Goal: Transaction & Acquisition: Obtain resource

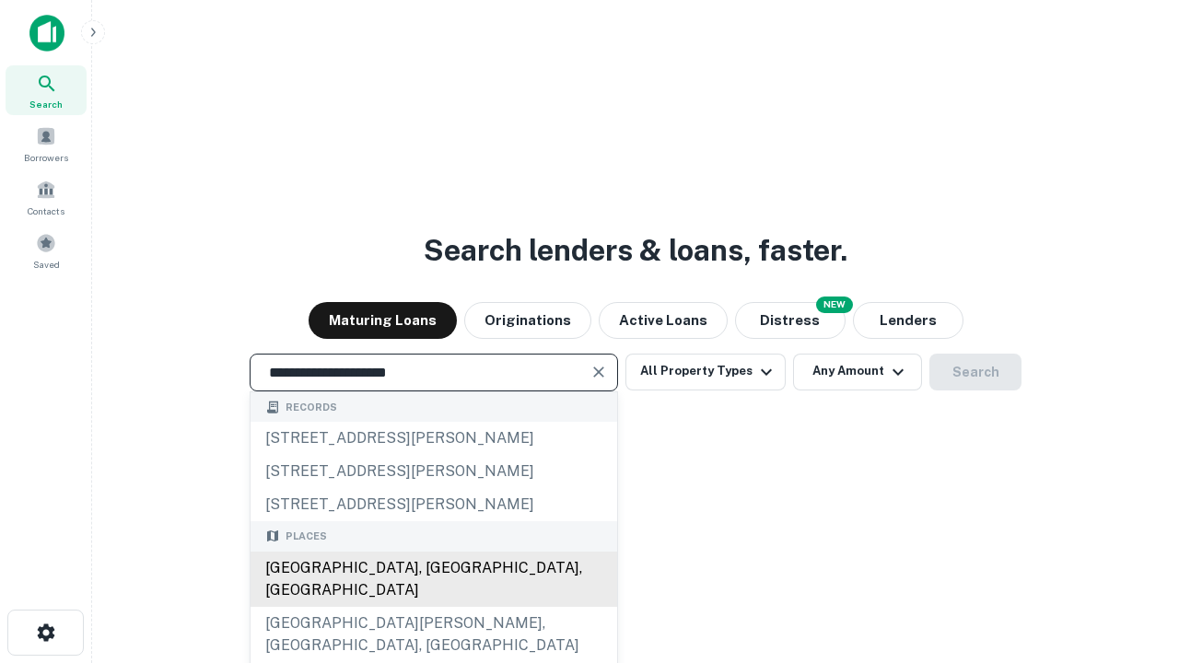
click at [433, 607] on div "[GEOGRAPHIC_DATA], [GEOGRAPHIC_DATA], [GEOGRAPHIC_DATA]" at bounding box center [434, 579] width 367 height 55
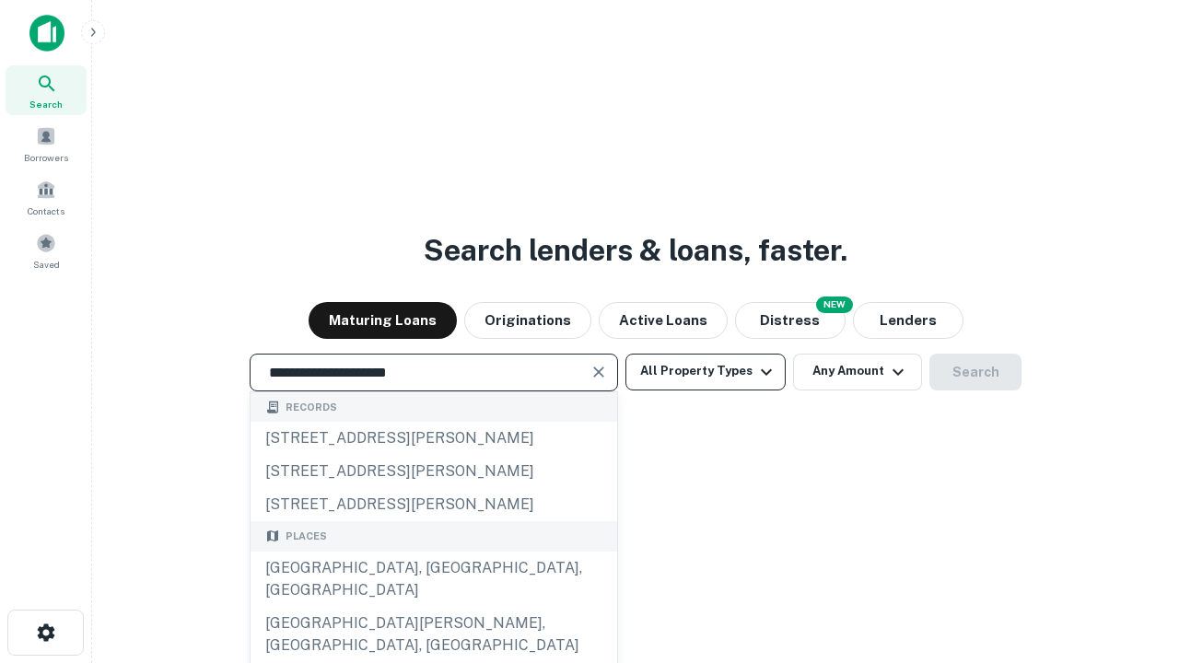
type input "**********"
click at [706, 371] on button "All Property Types" at bounding box center [705, 372] width 160 height 37
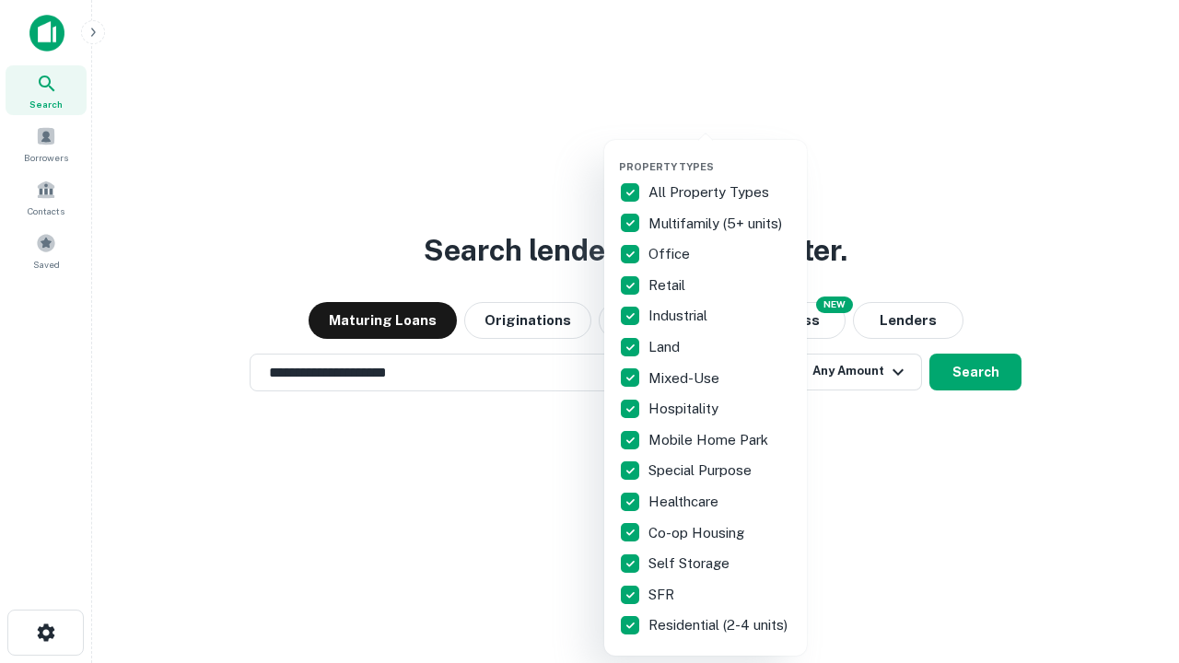
click at [720, 155] on button "button" at bounding box center [720, 155] width 203 height 1
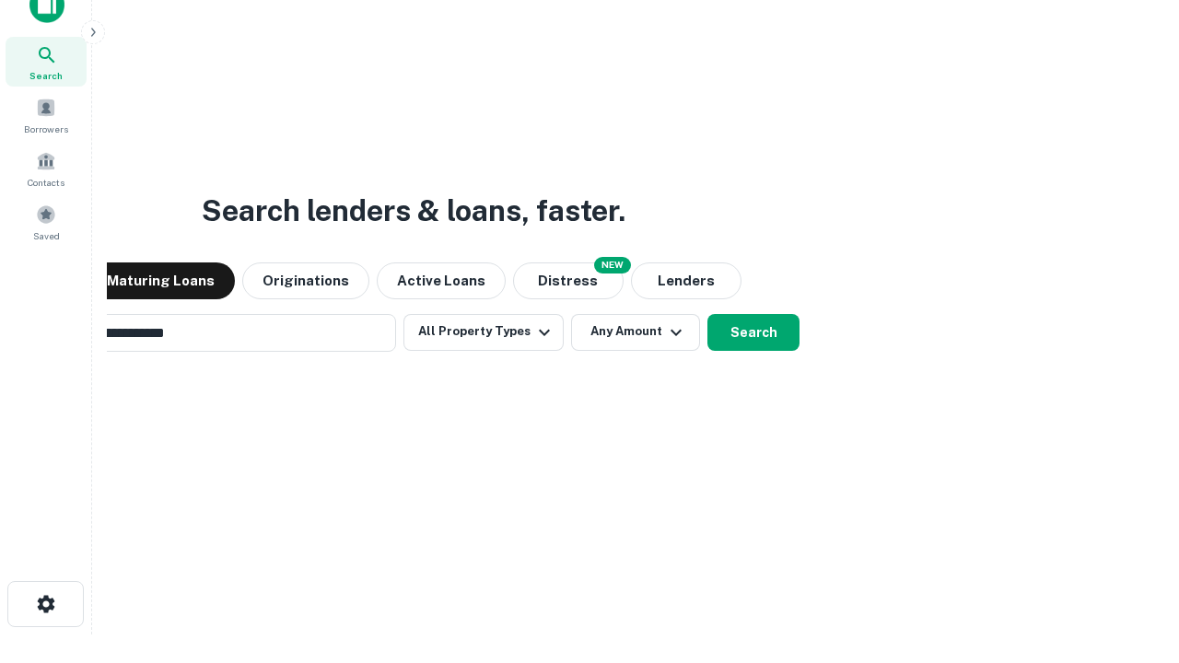
scroll to position [133, 521]
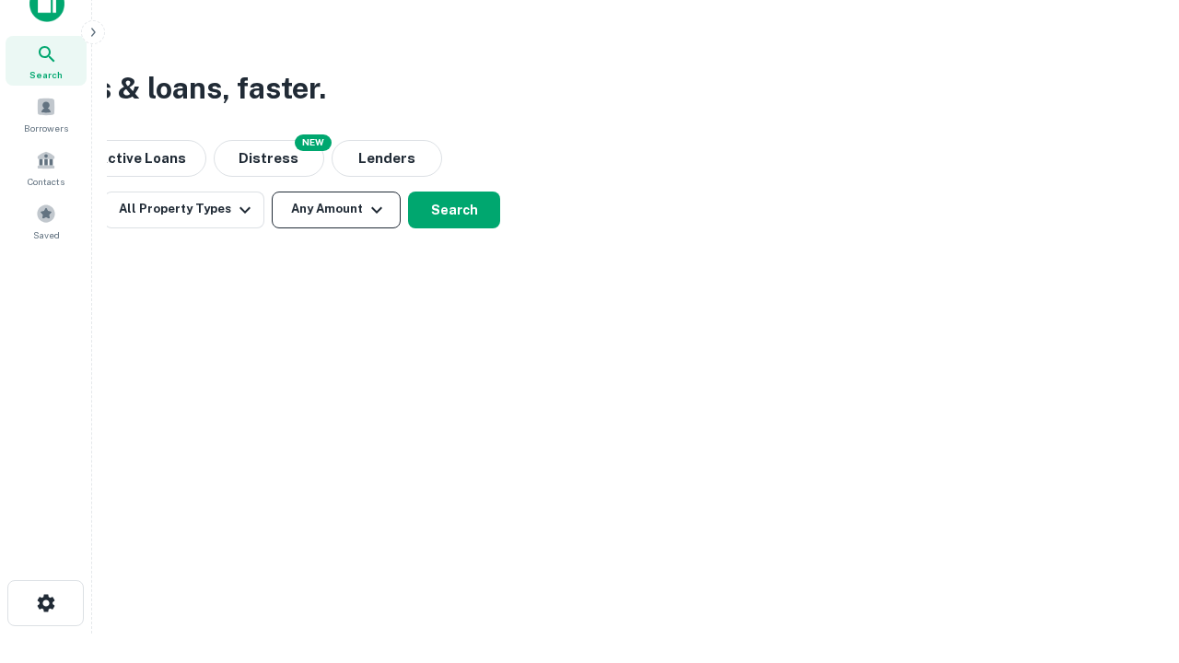
click at [336, 209] on button "Any Amount" at bounding box center [336, 210] width 129 height 37
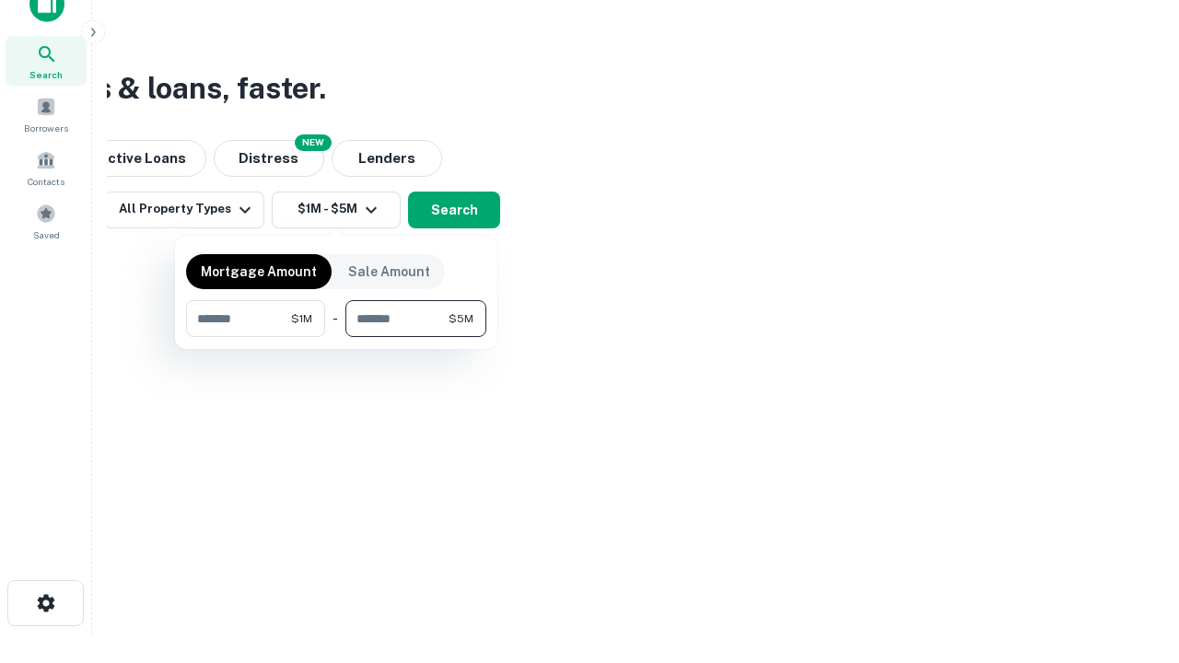
type input "*******"
click at [336, 337] on button "button" at bounding box center [336, 337] width 300 height 1
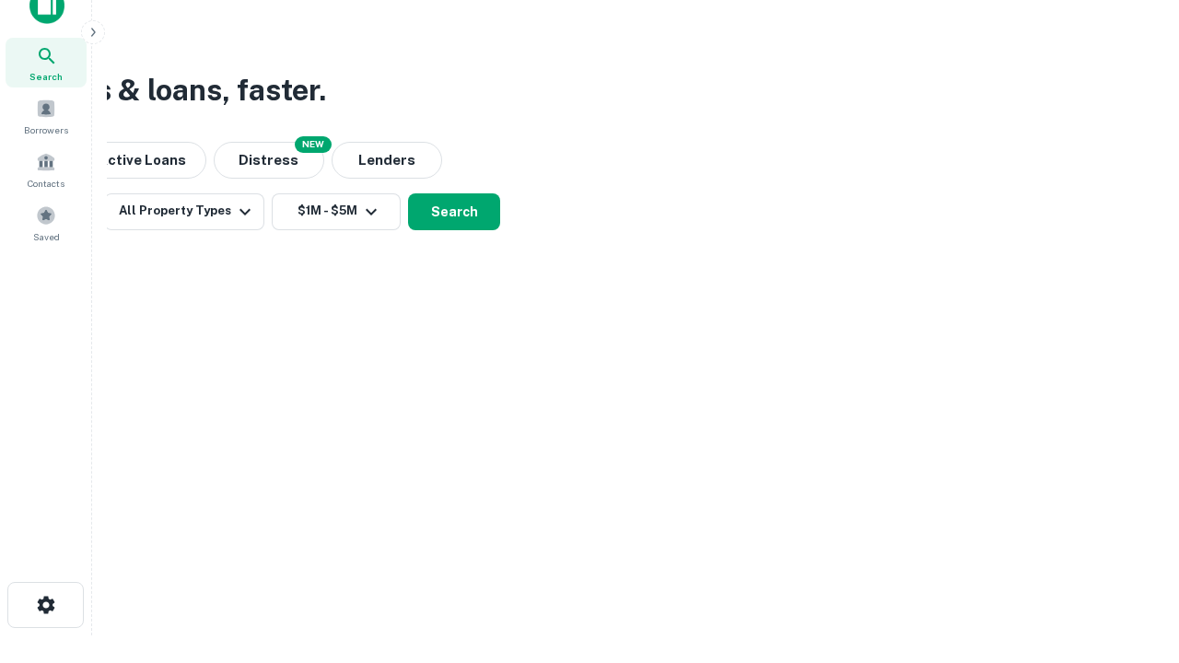
scroll to position [11, 340]
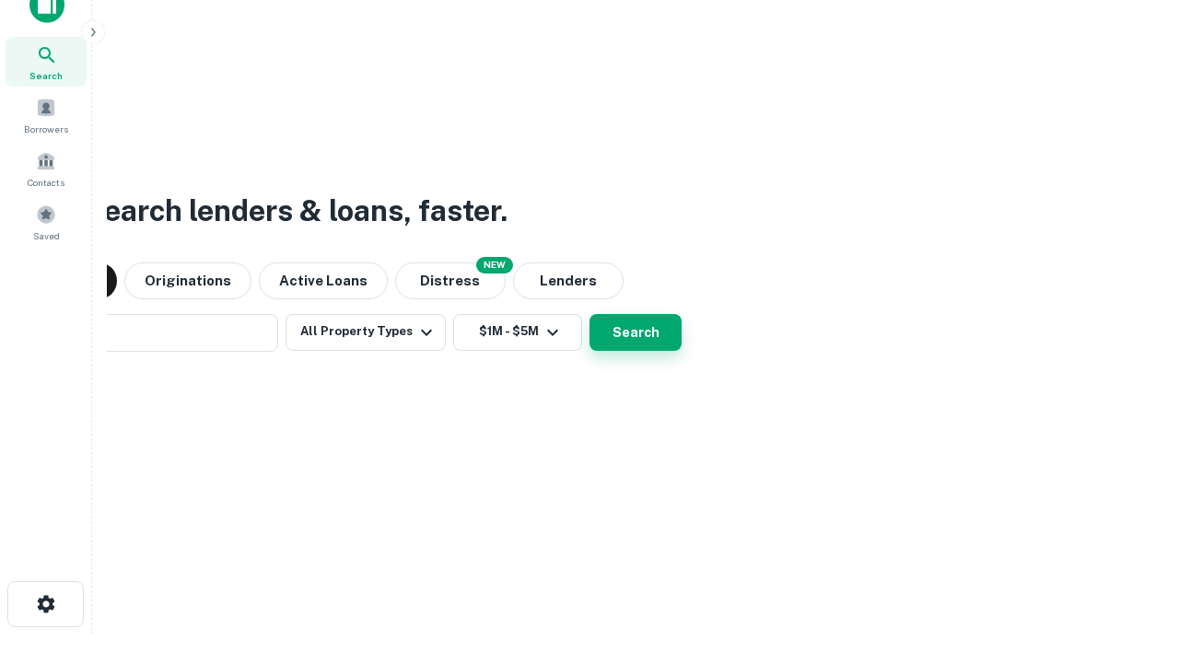
click at [590, 314] on button "Search" at bounding box center [636, 332] width 92 height 37
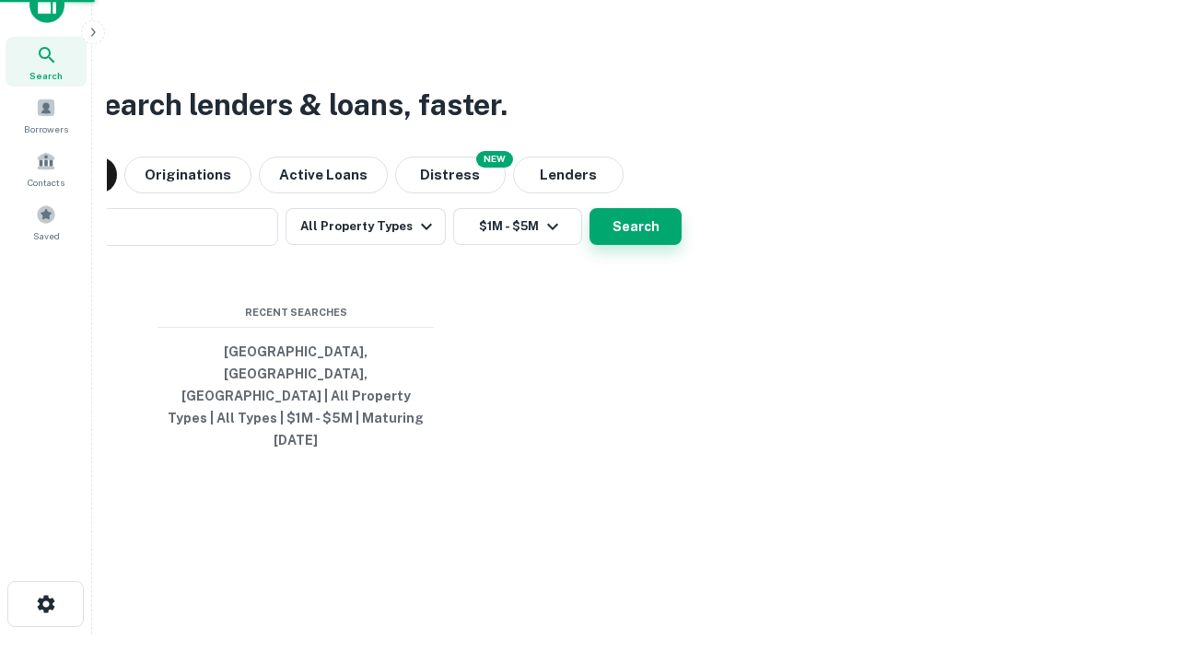
scroll to position [49, 521]
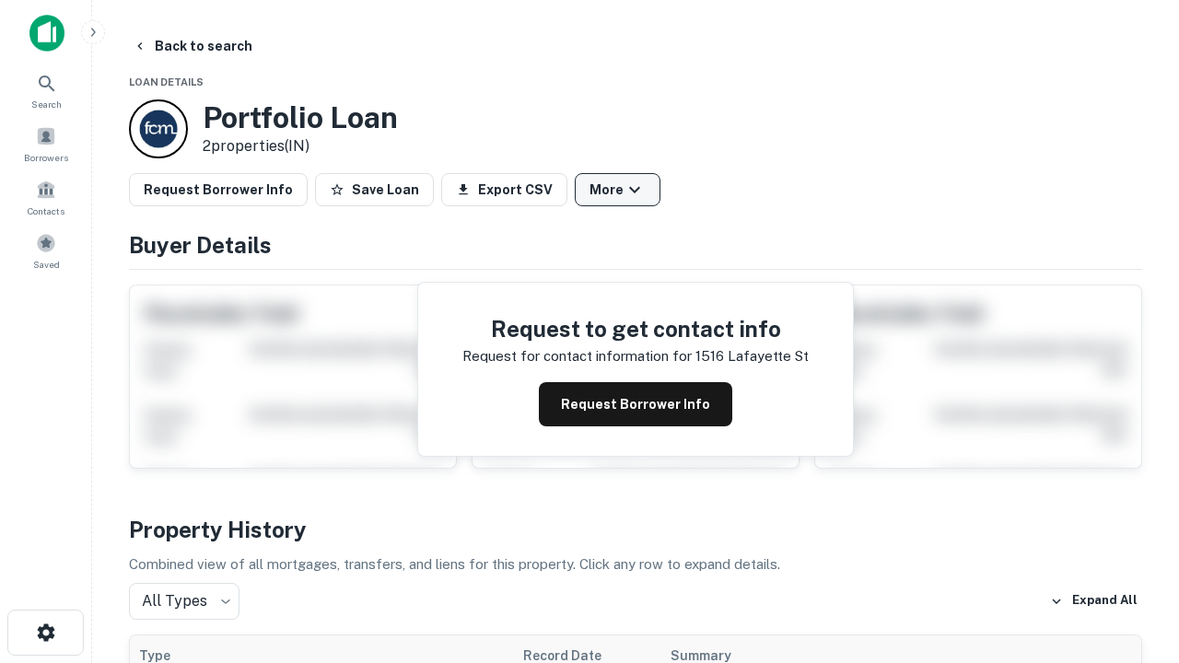
click at [617, 190] on button "More" at bounding box center [618, 189] width 86 height 33
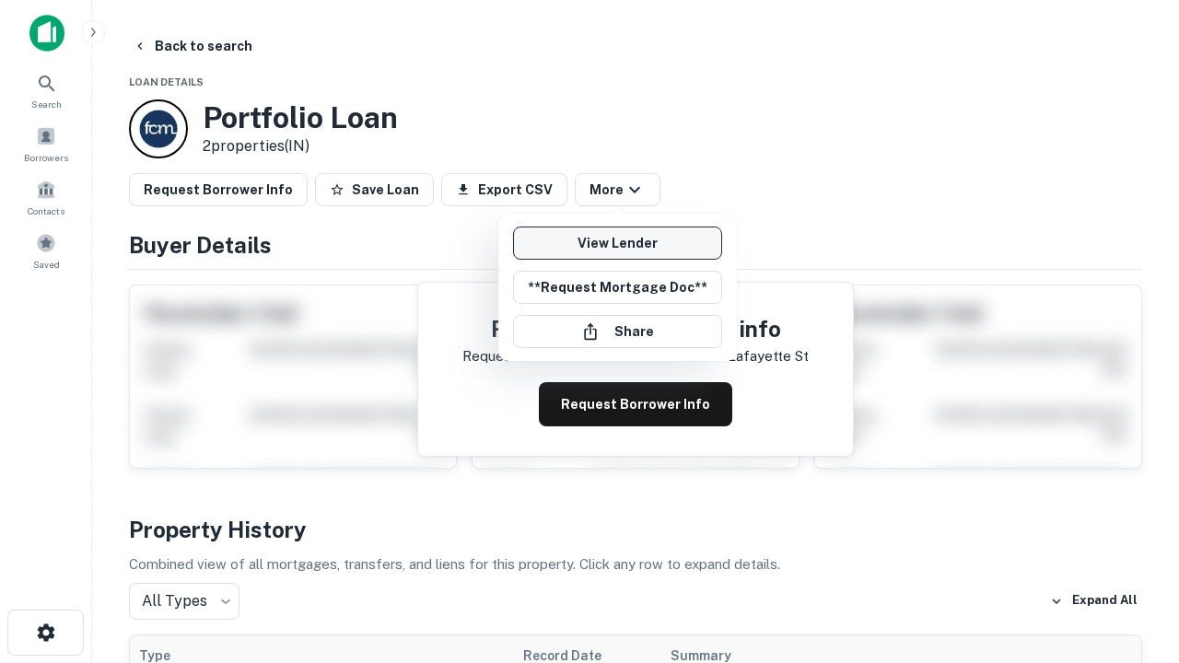
click at [617, 243] on link "View Lender" at bounding box center [617, 243] width 209 height 33
